Goal: Transaction & Acquisition: Purchase product/service

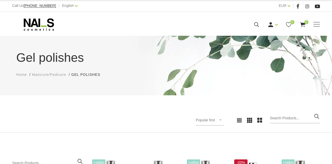
click at [50, 75] on span "Manicure/Pedicure" at bounding box center [49, 75] width 34 height 4
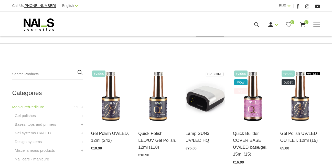
scroll to position [102, 0]
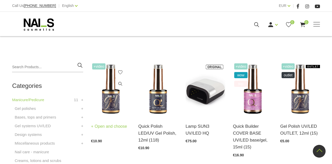
click at [93, 93] on img at bounding box center [111, 89] width 40 height 55
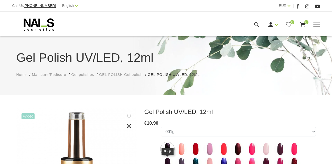
scroll to position [77, 0]
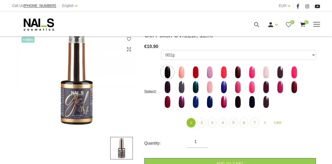
click at [37, 30] on icon at bounding box center [39, 24] width 54 height 13
